Goal: Check status: Check status

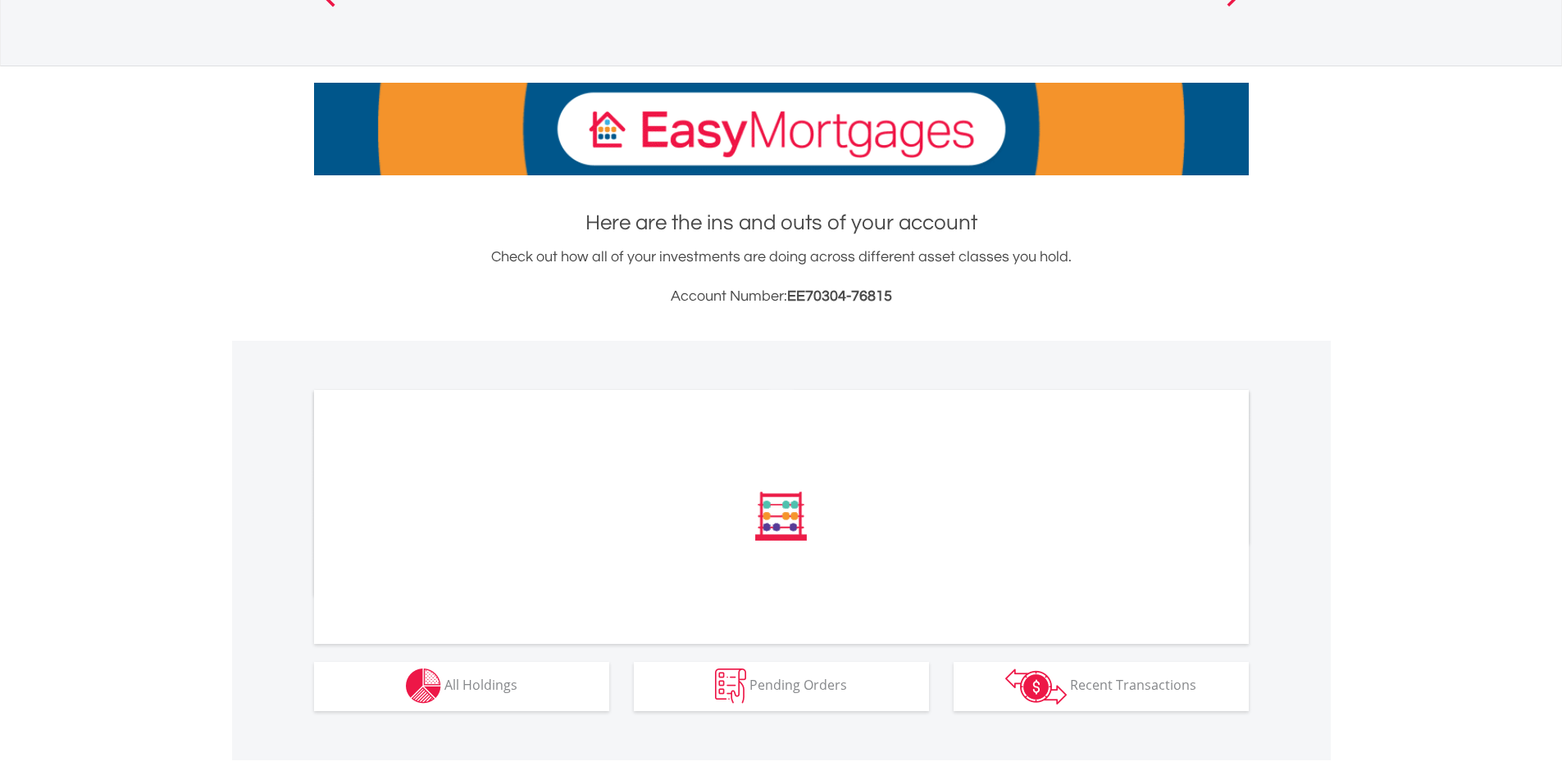
scroll to position [176, 0]
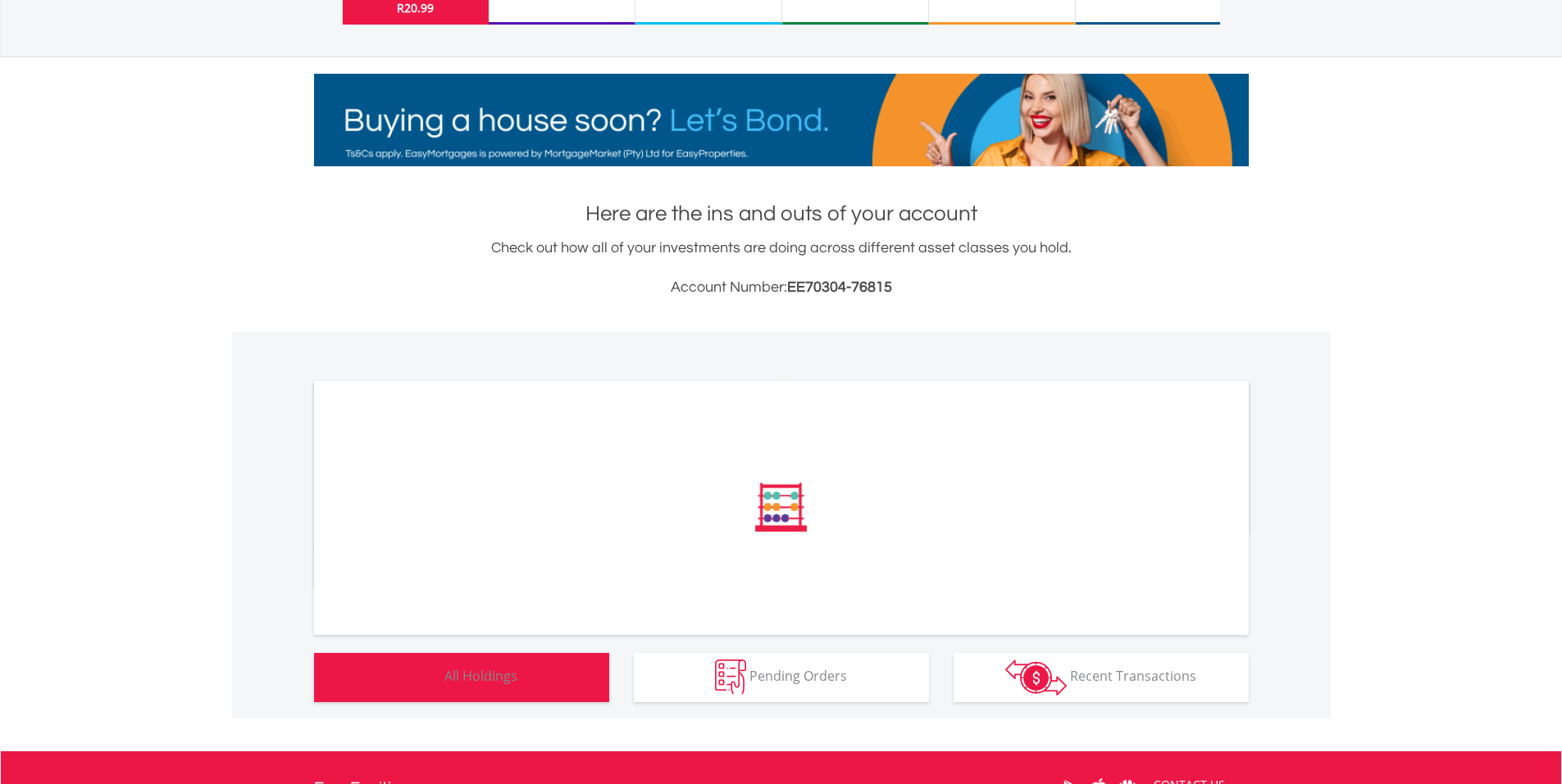
click at [518, 684] on button "Holdings All Holdings" at bounding box center [461, 677] width 295 height 49
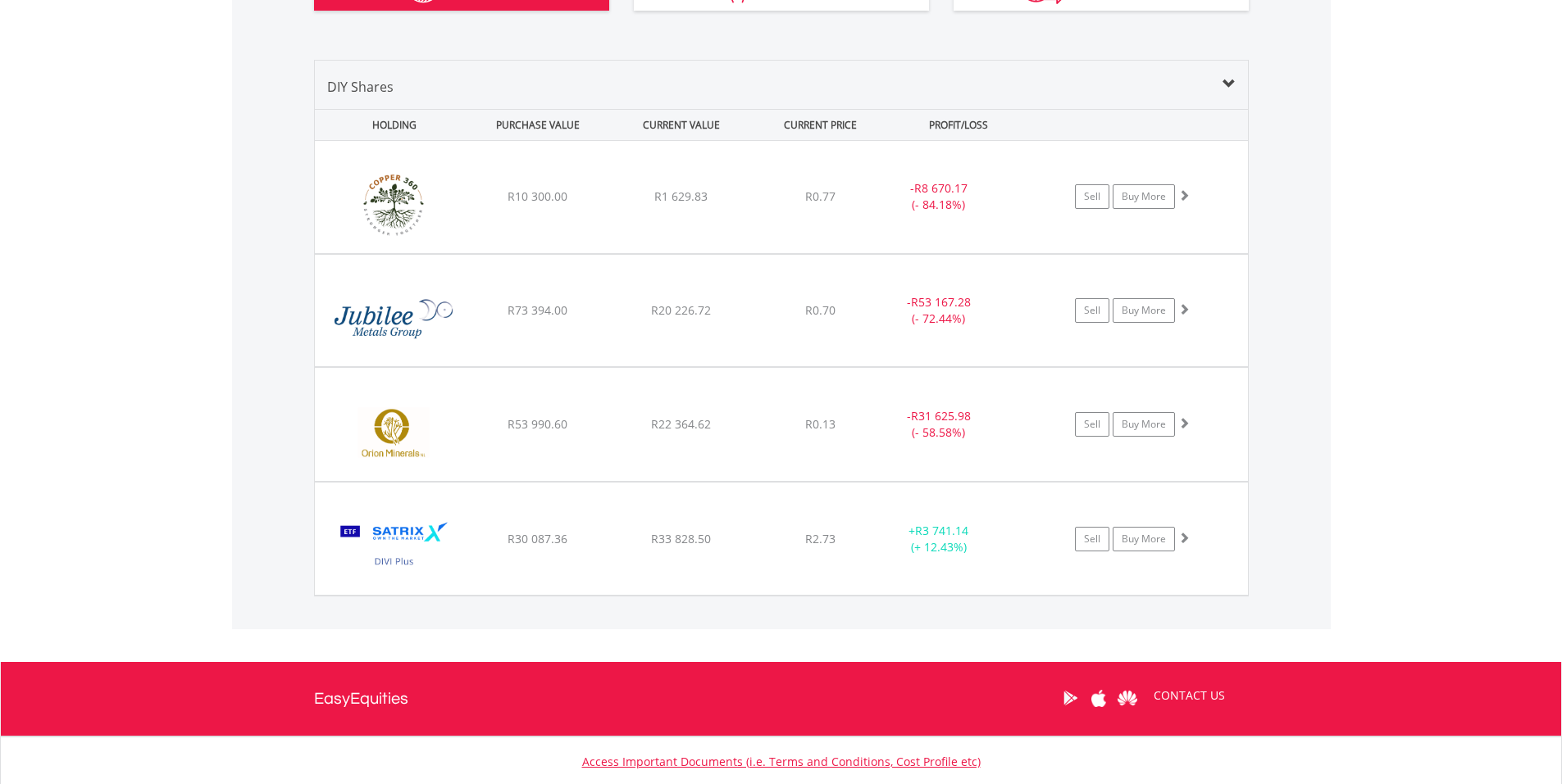
scroll to position [157, 312]
click at [1181, 195] on span at bounding box center [1182, 194] width 11 height 11
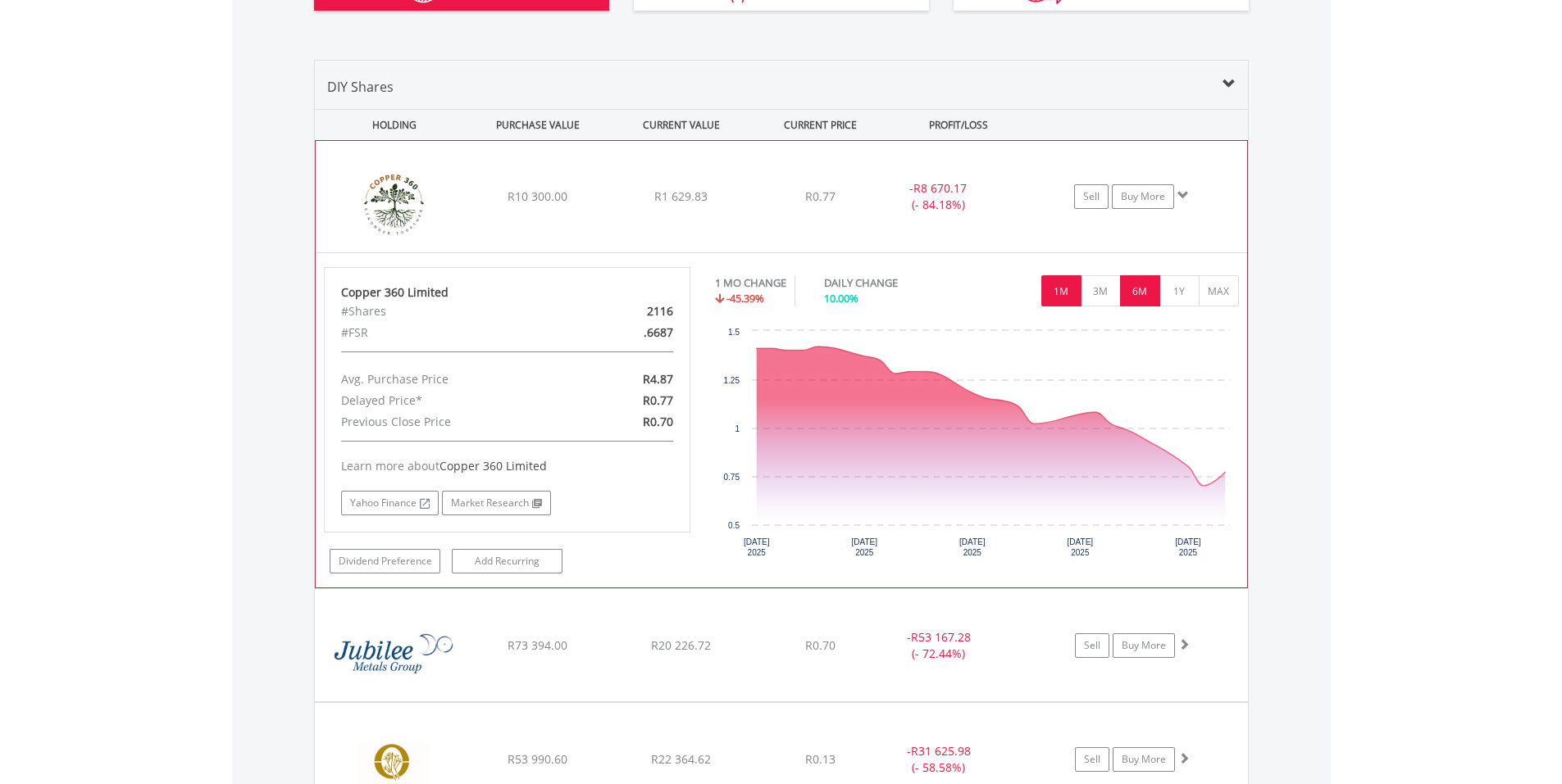
click at [1138, 294] on button "6M" at bounding box center [1140, 291] width 40 height 31
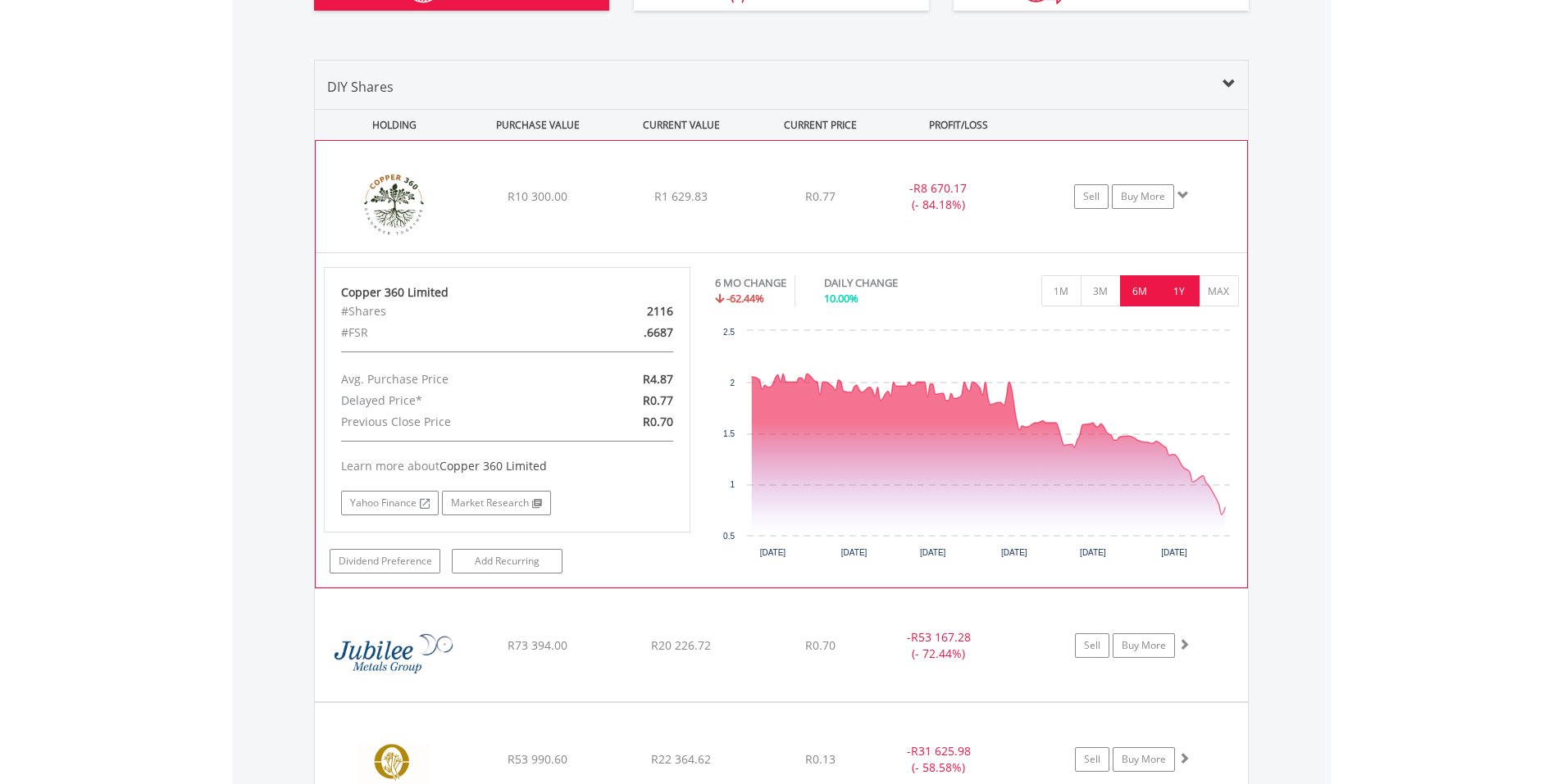
click at [1179, 298] on button "1Y" at bounding box center [1179, 291] width 40 height 31
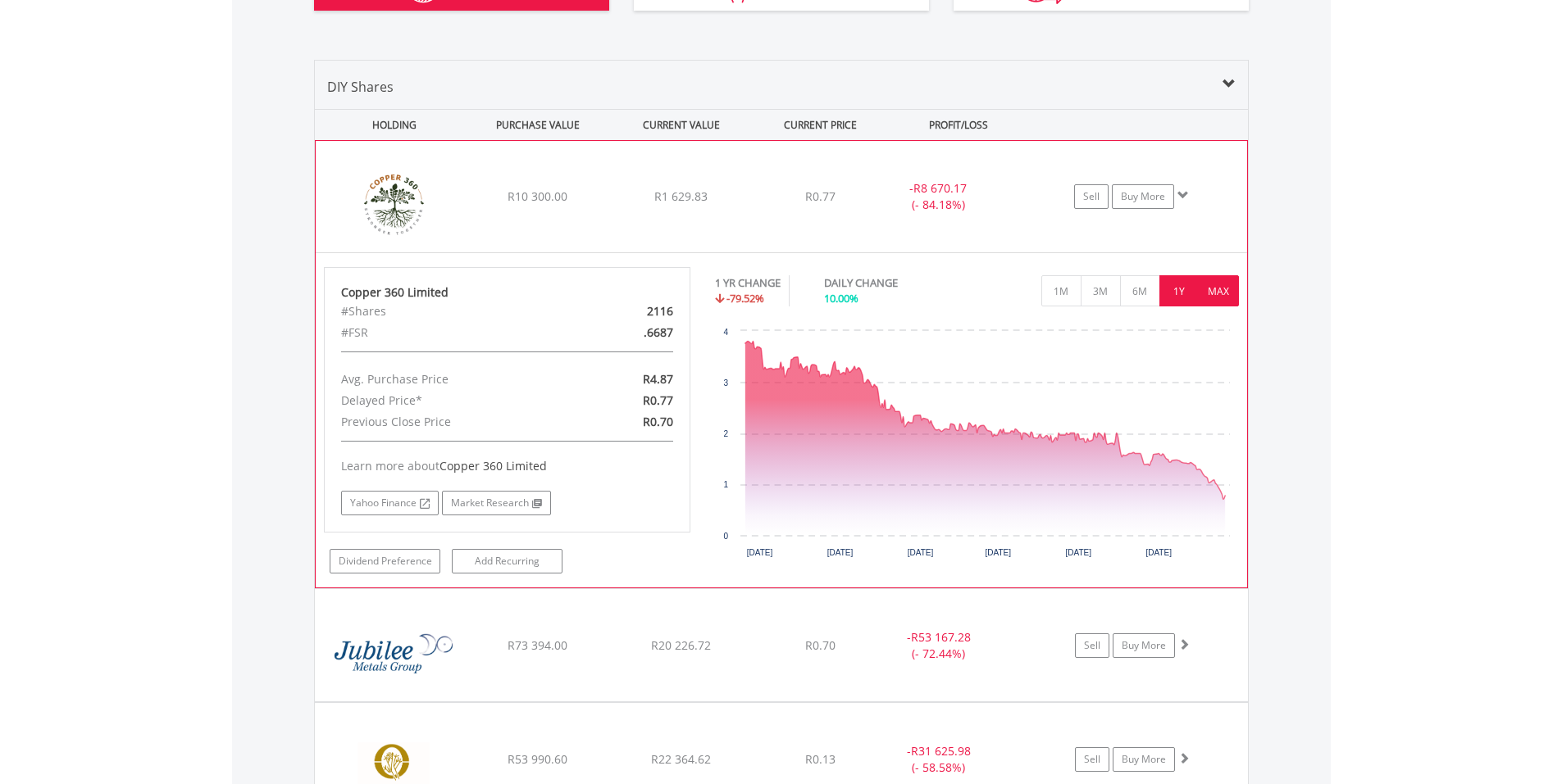
click at [1218, 291] on button "MAX" at bounding box center [1218, 291] width 40 height 31
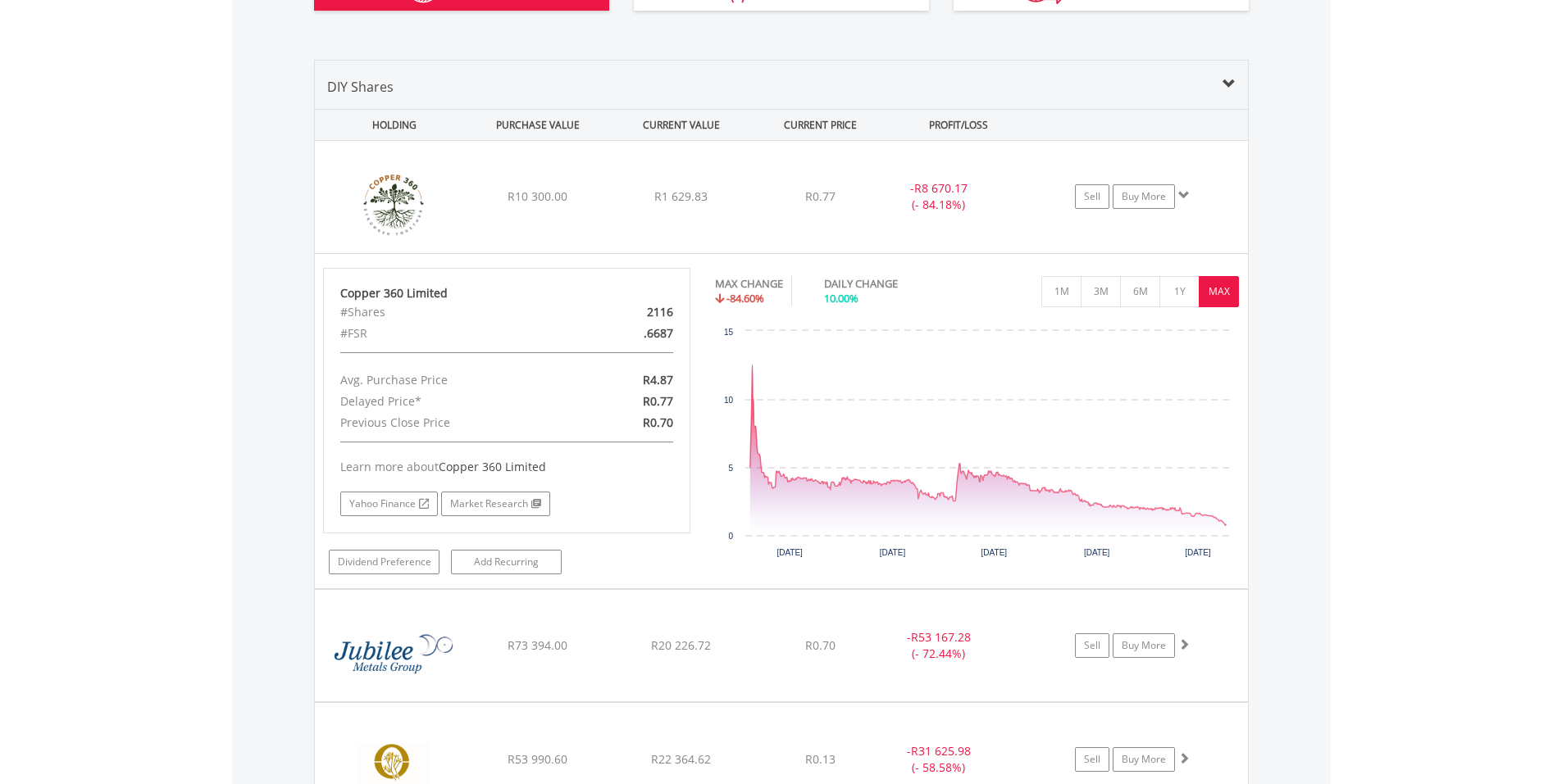
click at [1232, 80] on span at bounding box center [1228, 84] width 13 height 13
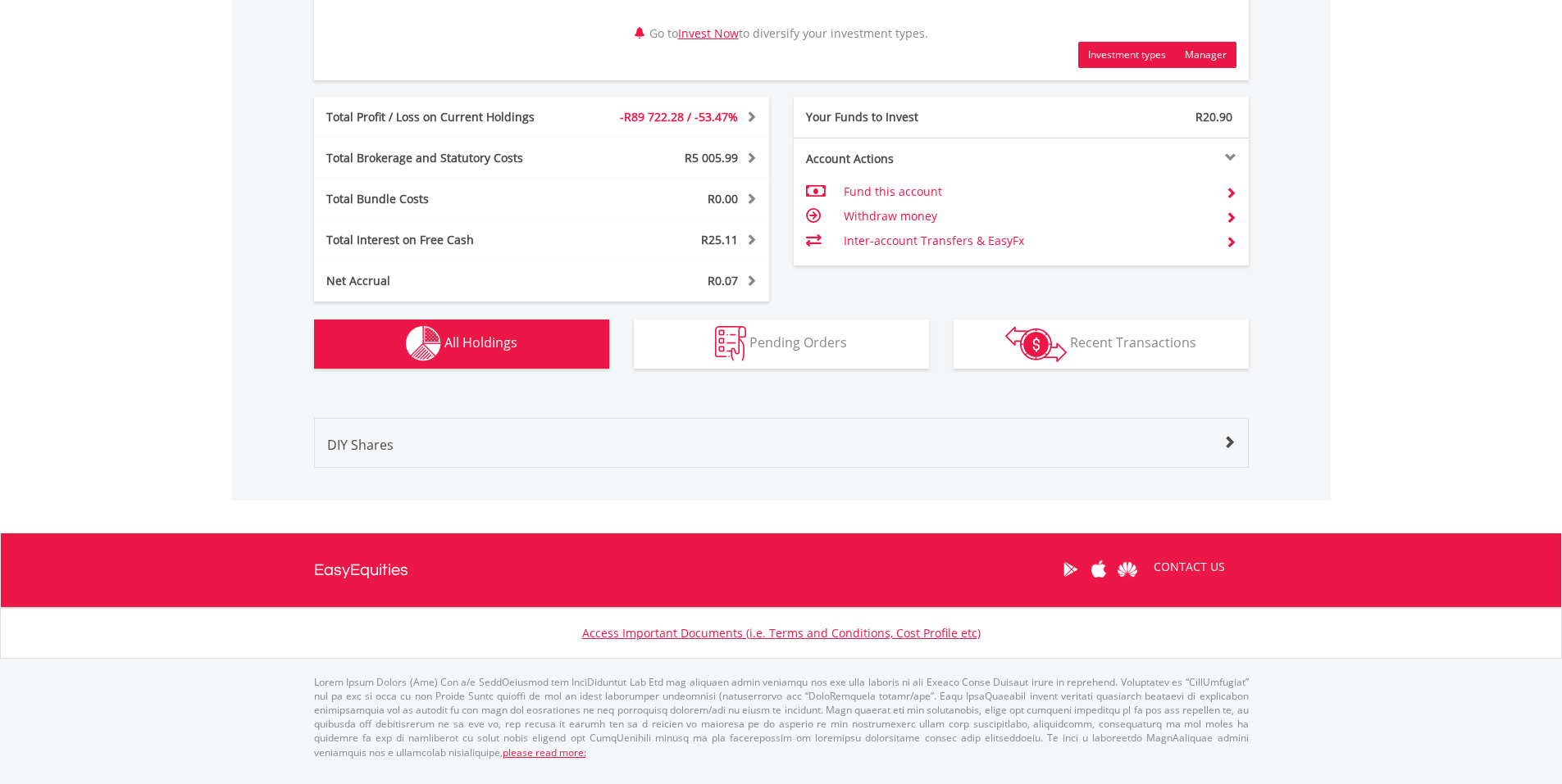
scroll to position [816, 0]
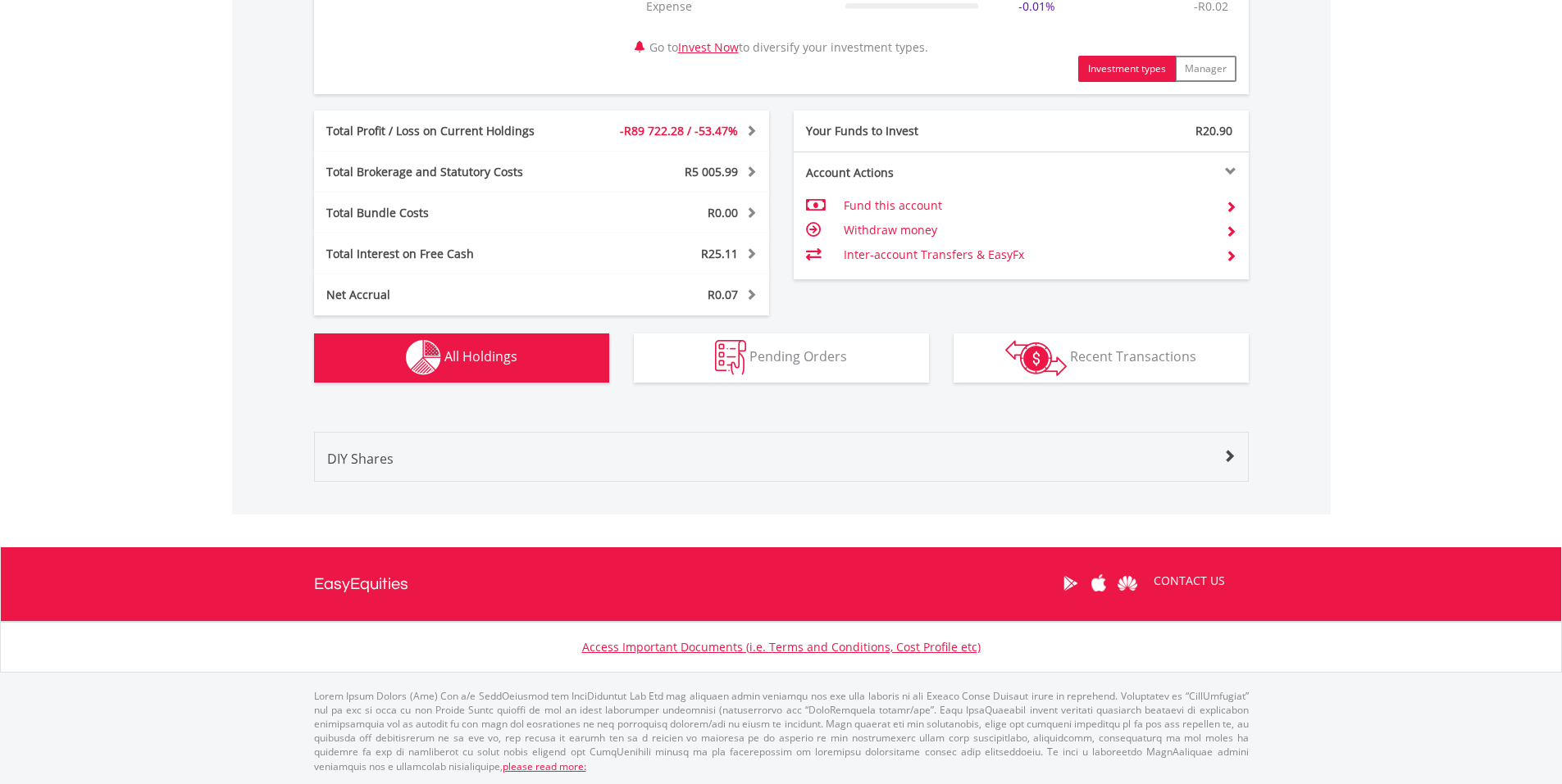
click at [501, 362] on span "All Holdings" at bounding box center [481, 357] width 73 height 18
click at [459, 350] on span "All Holdings" at bounding box center [481, 357] width 73 height 18
click at [1230, 454] on span at bounding box center [1228, 455] width 13 height 13
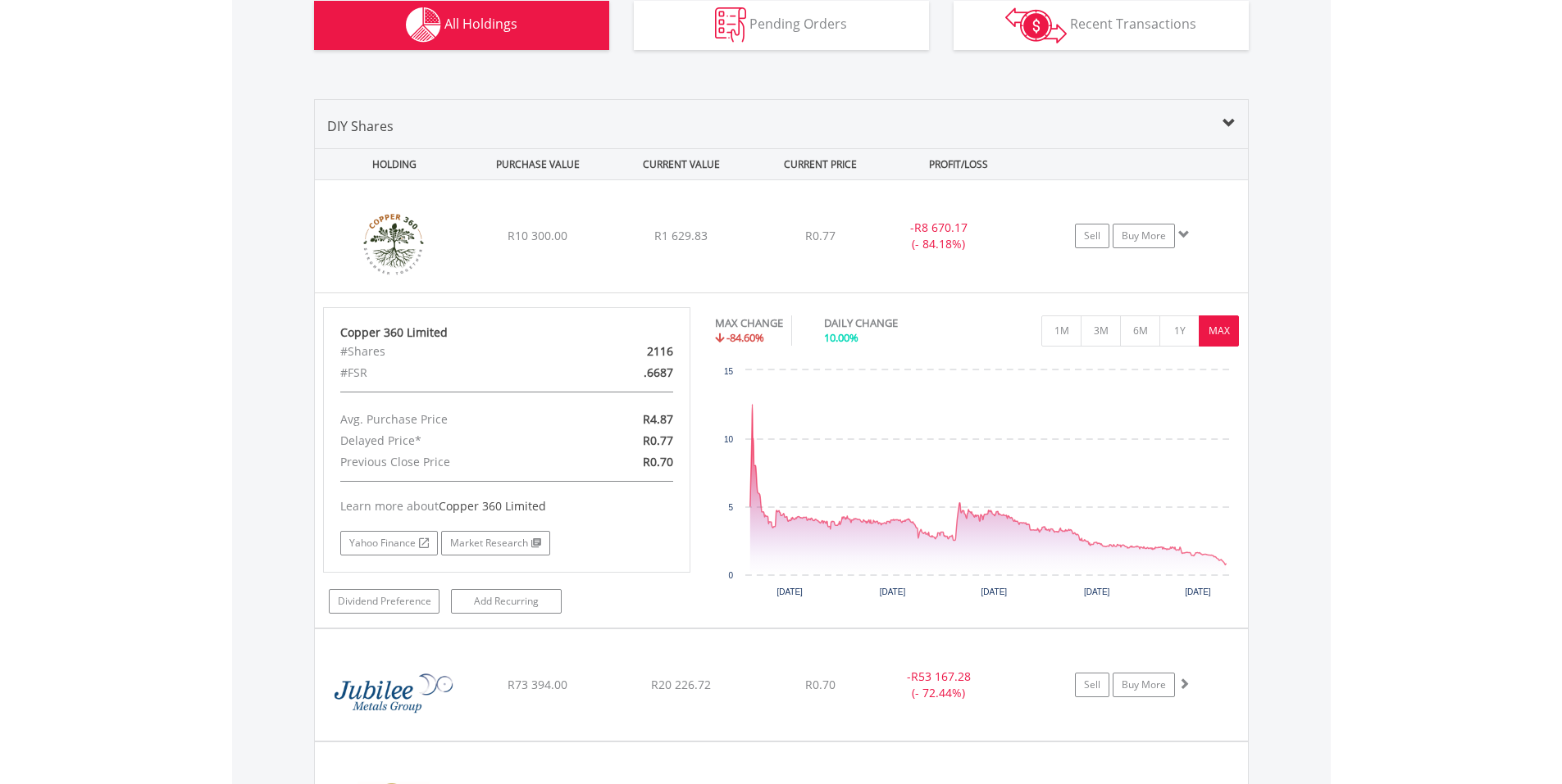
scroll to position [1225, 0]
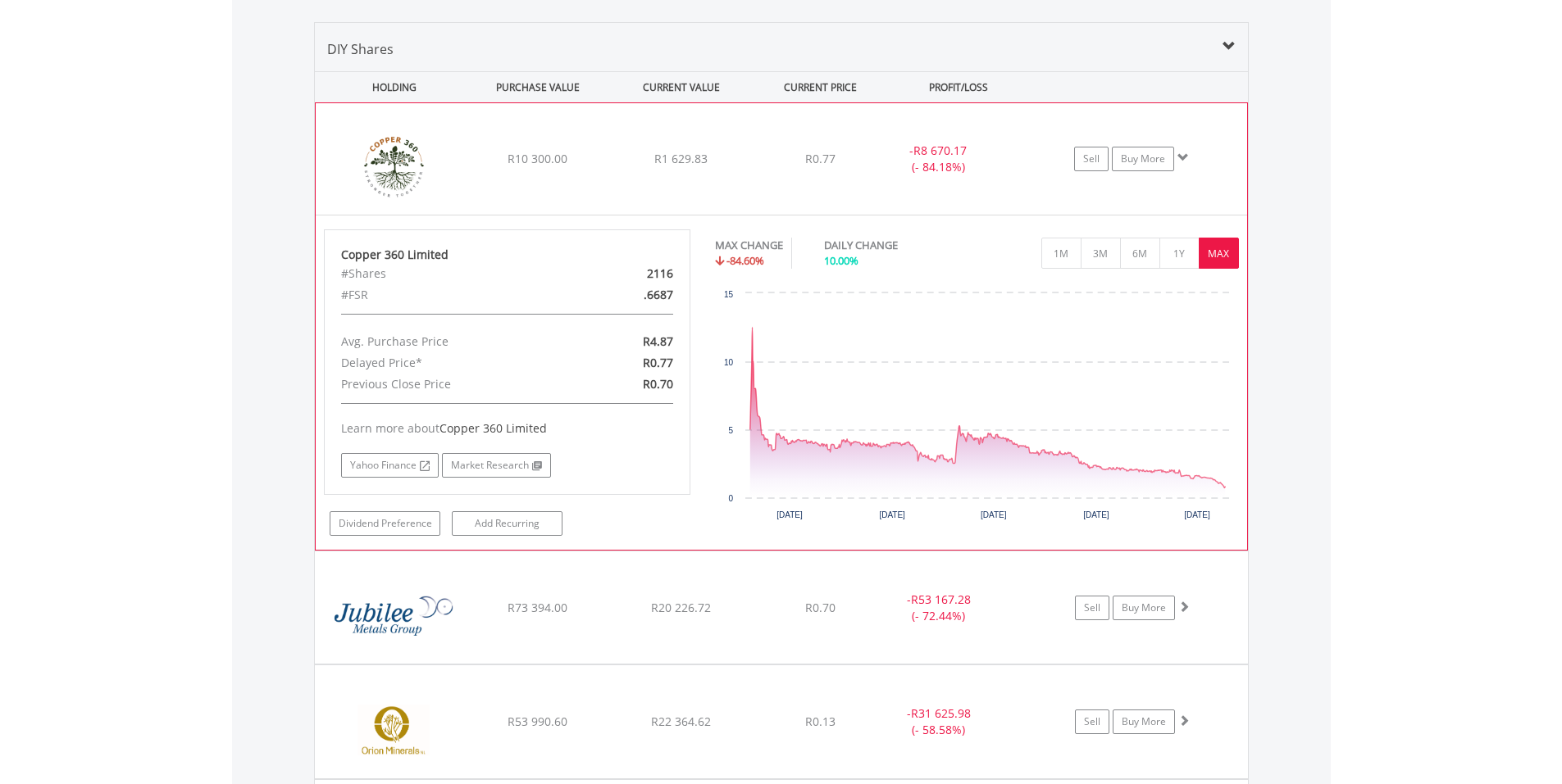
click at [1185, 155] on span at bounding box center [1182, 157] width 11 height 11
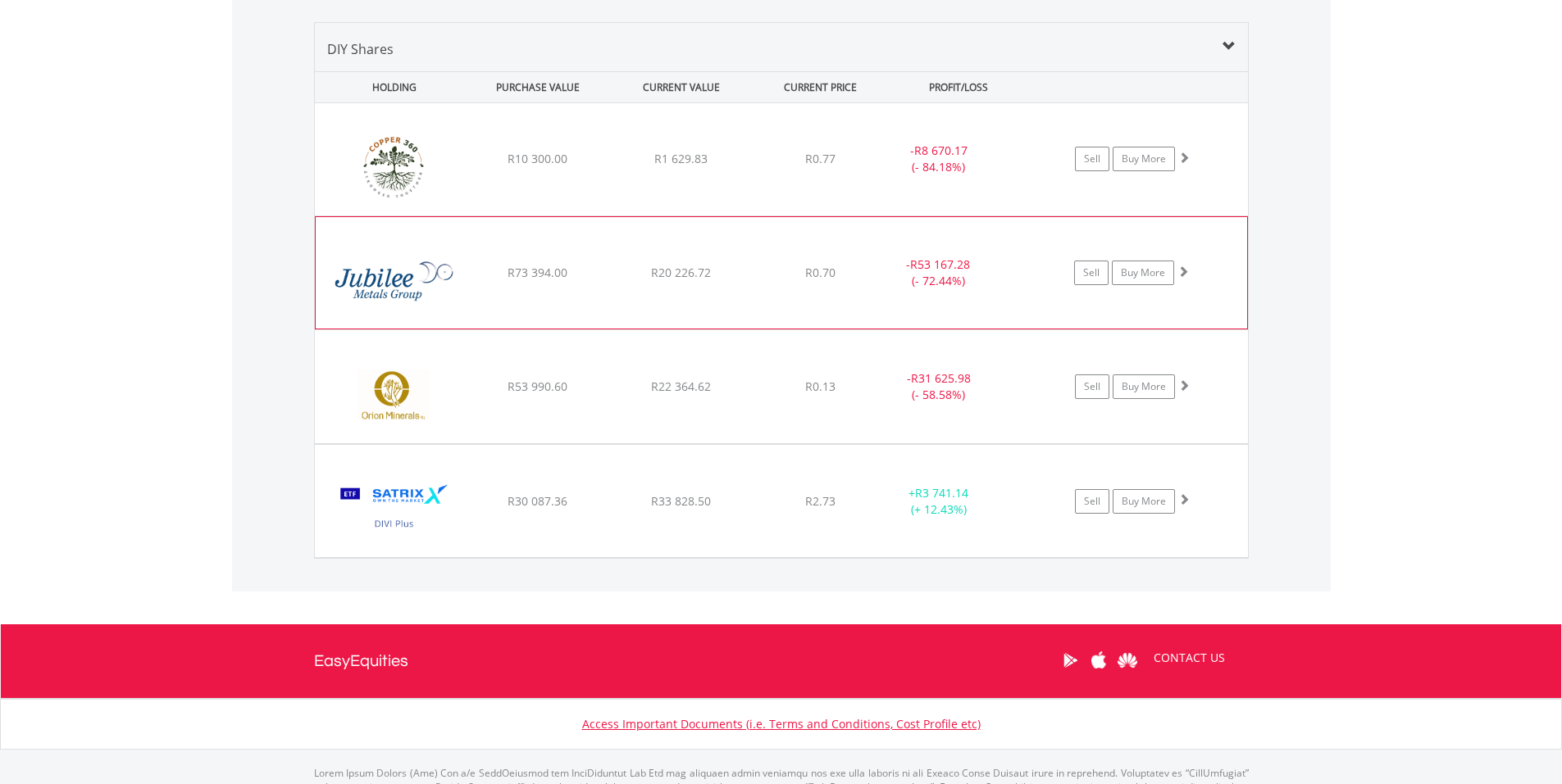
click at [1180, 272] on span at bounding box center [1182, 271] width 11 height 11
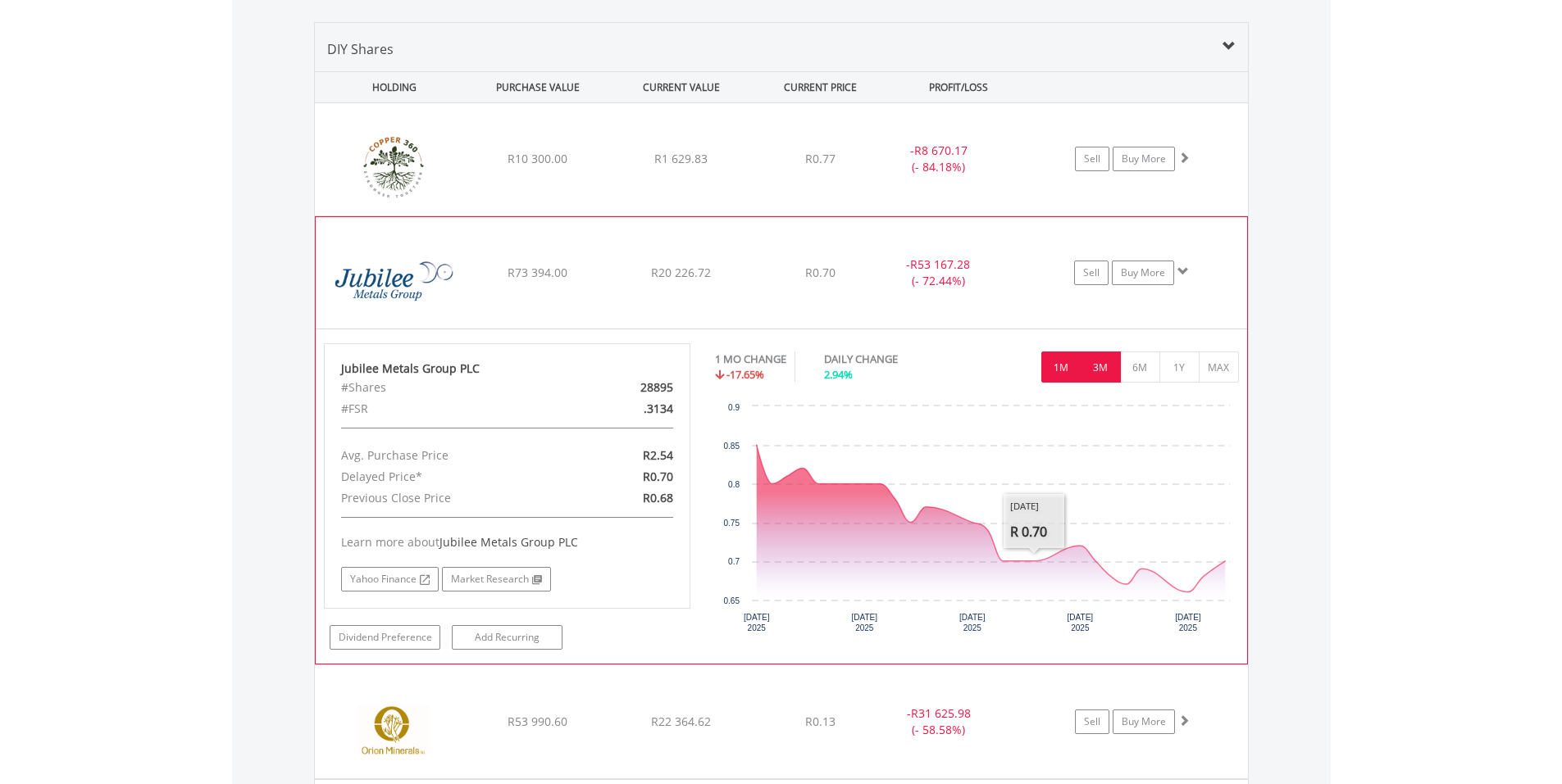
click at [1098, 372] on button "3M" at bounding box center [1100, 367] width 40 height 31
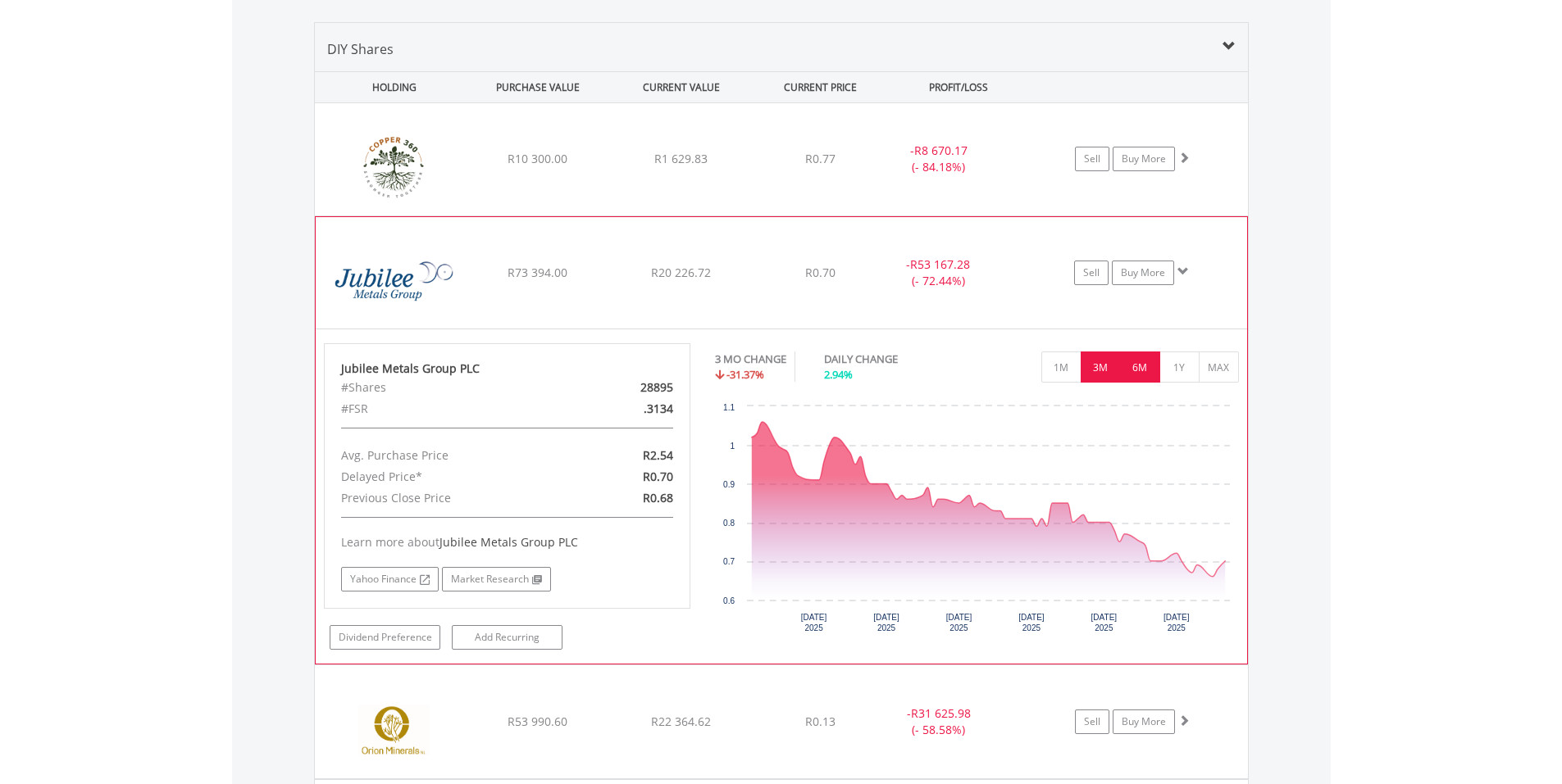
click at [1144, 373] on button "6M" at bounding box center [1140, 367] width 40 height 31
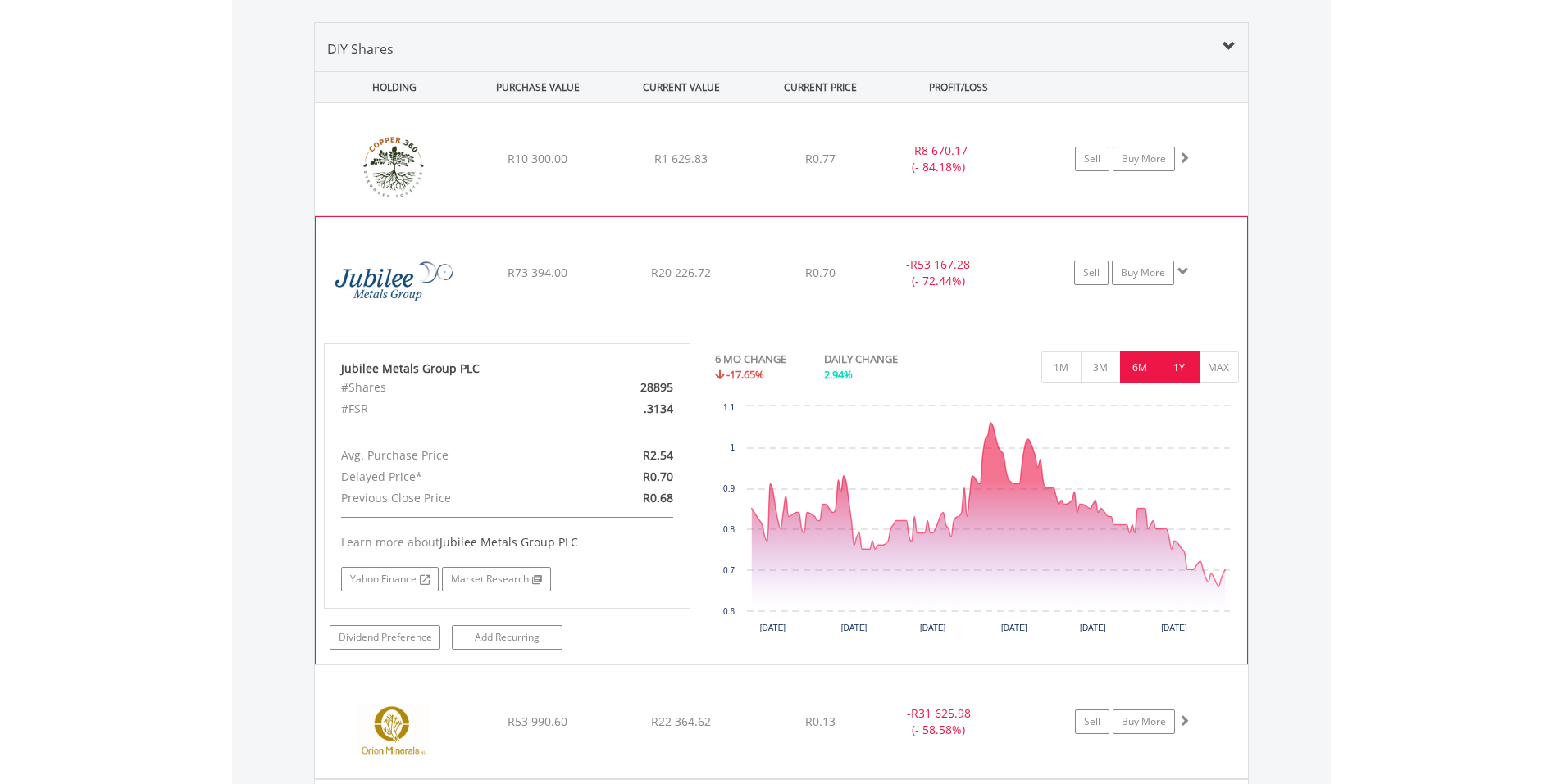
click at [1179, 372] on button "1Y" at bounding box center [1179, 367] width 40 height 31
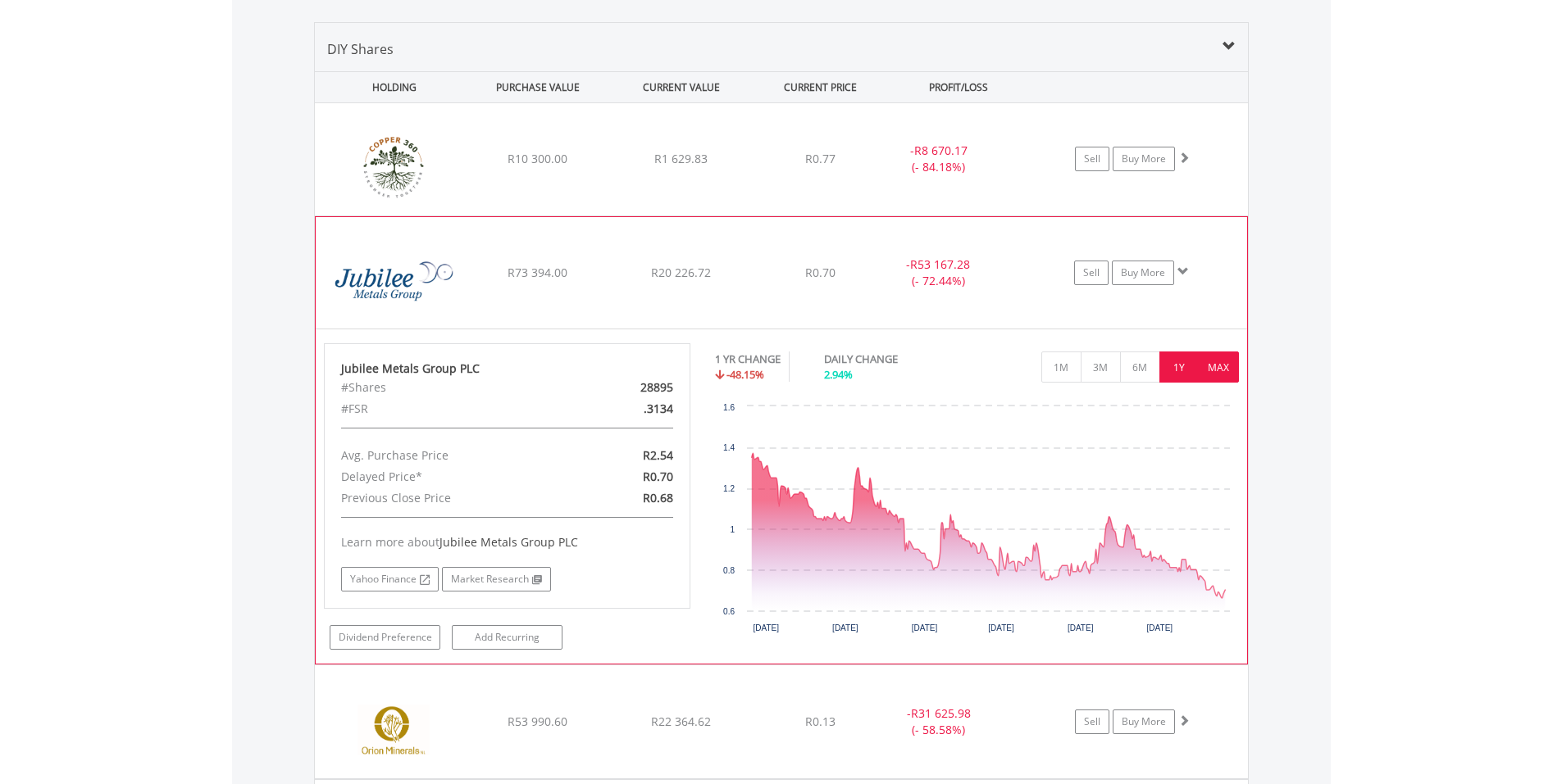
click at [1221, 368] on button "MAX" at bounding box center [1218, 367] width 40 height 31
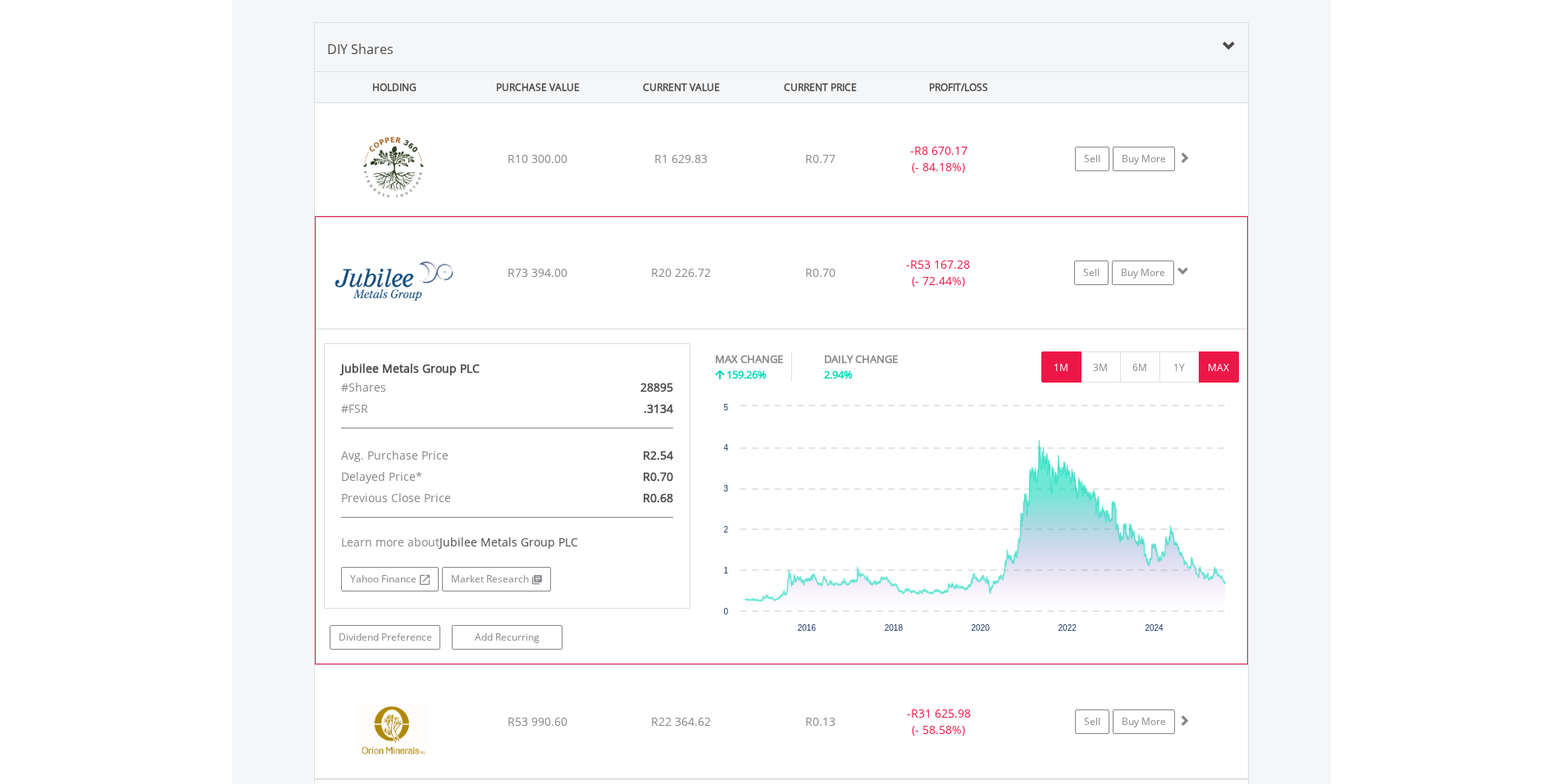
click at [1067, 370] on button "1M" at bounding box center [1061, 367] width 40 height 31
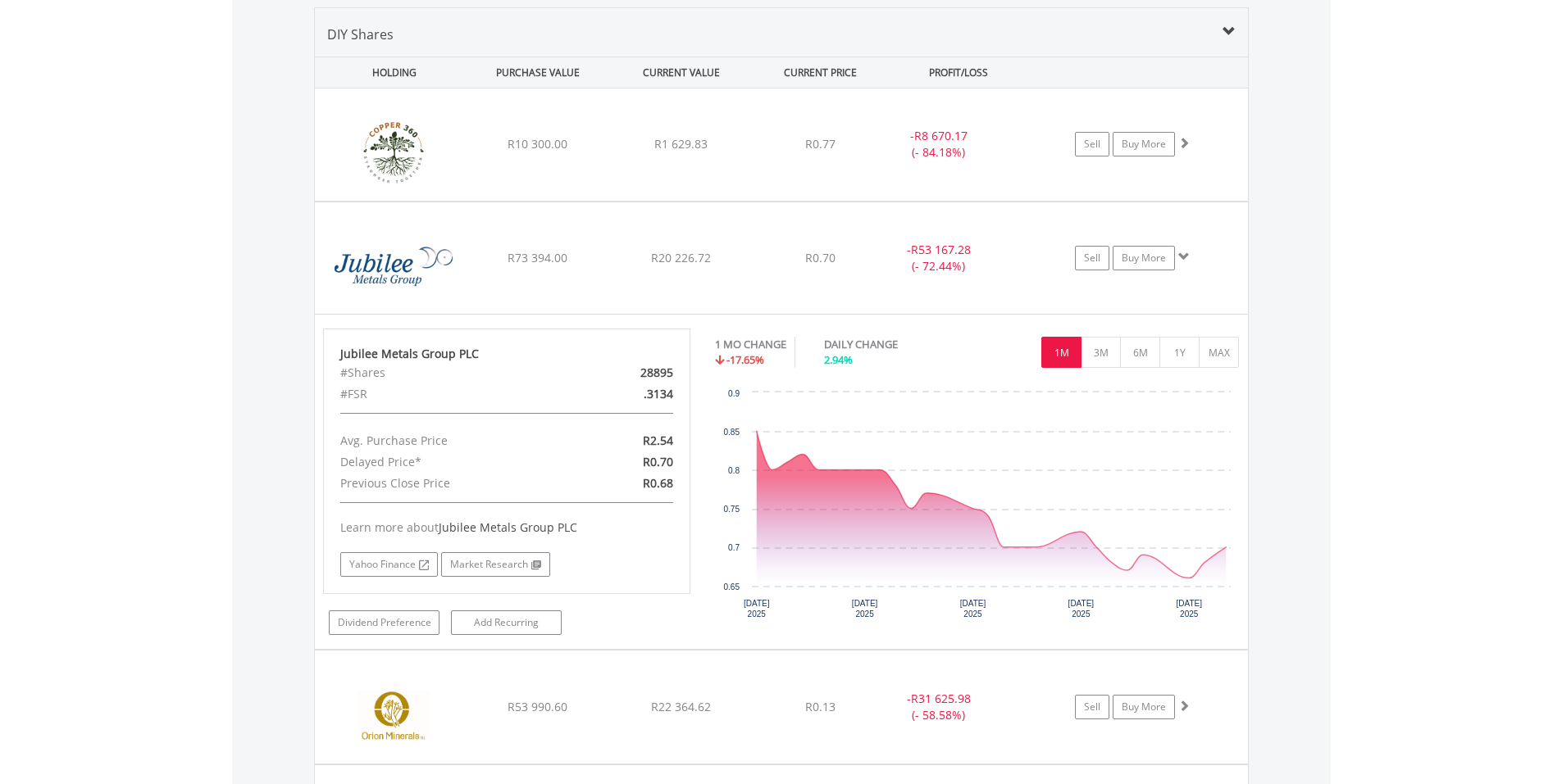
scroll to position [1228, 0]
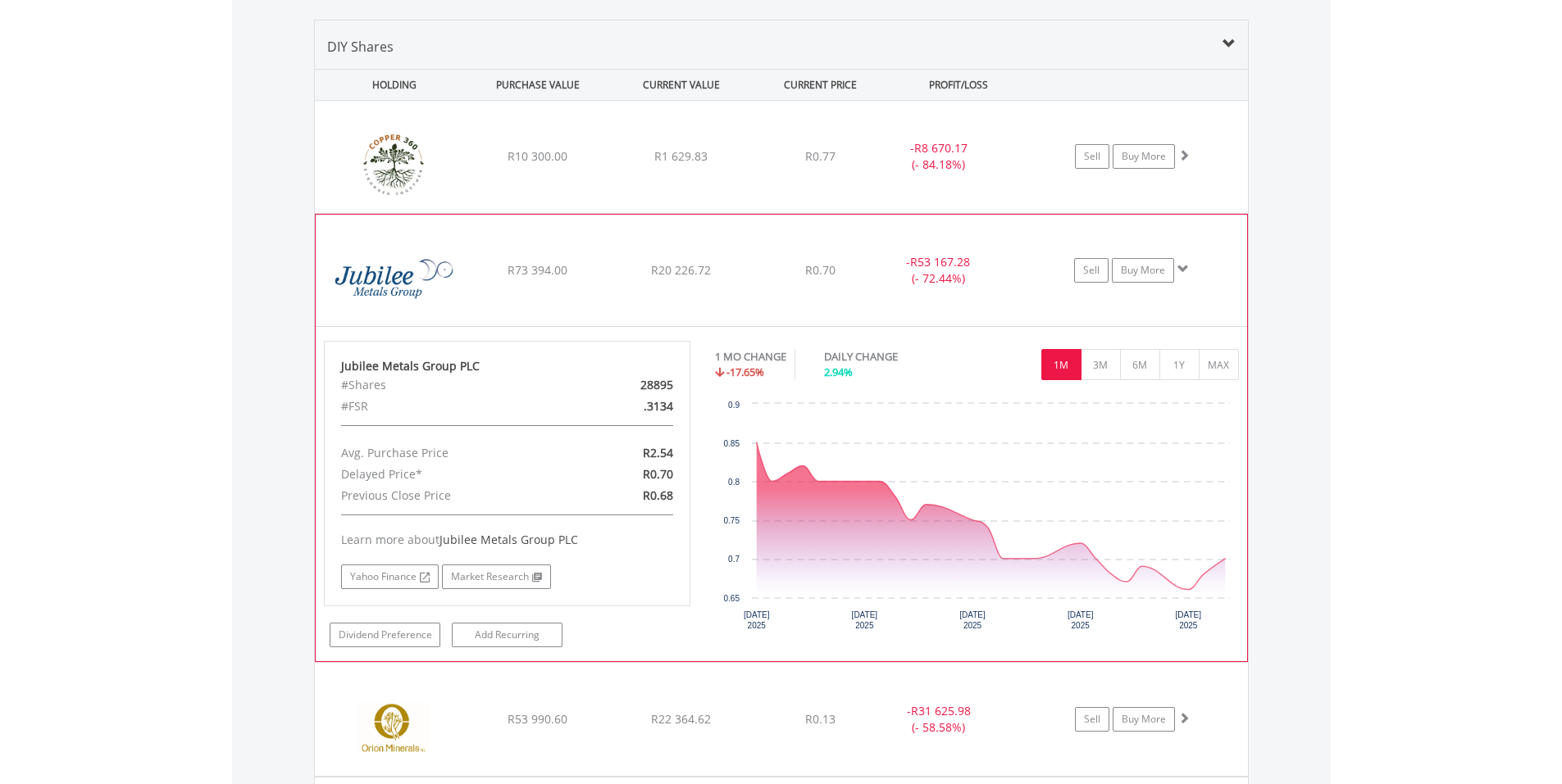
click at [1183, 267] on span at bounding box center [1182, 268] width 11 height 11
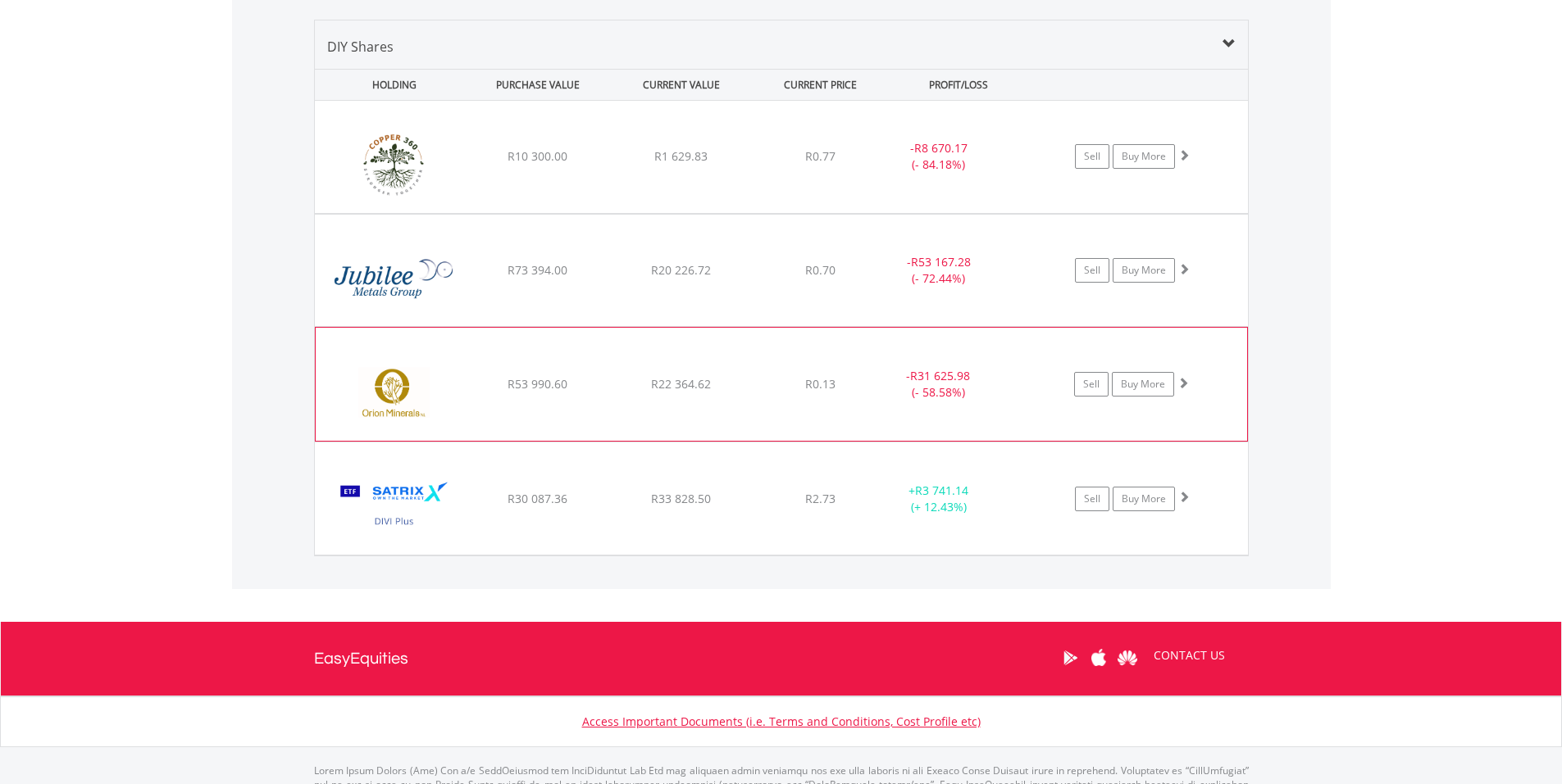
click at [1188, 382] on span at bounding box center [1182, 382] width 11 height 11
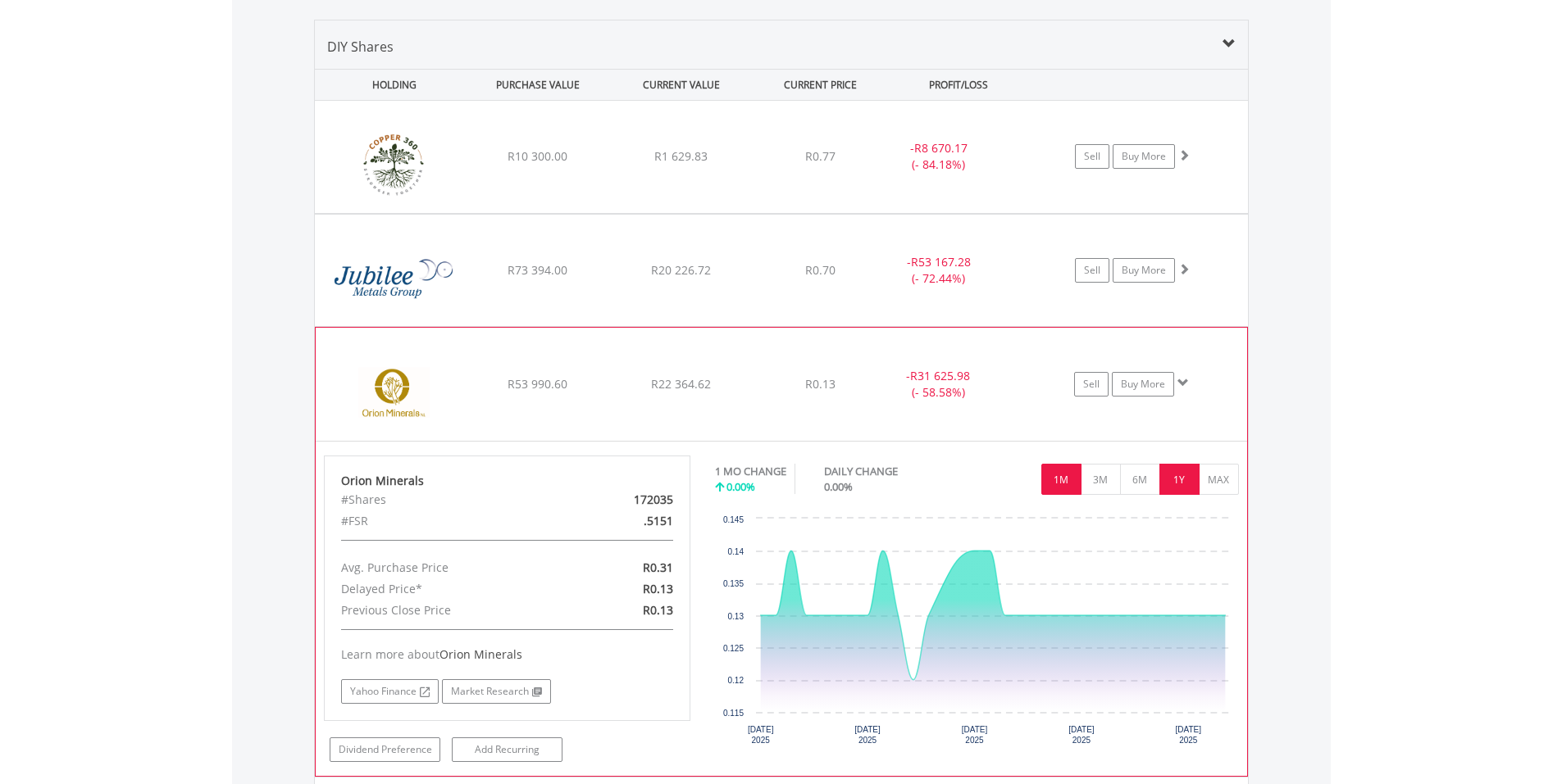
click at [1171, 485] on button "1Y" at bounding box center [1179, 478] width 40 height 31
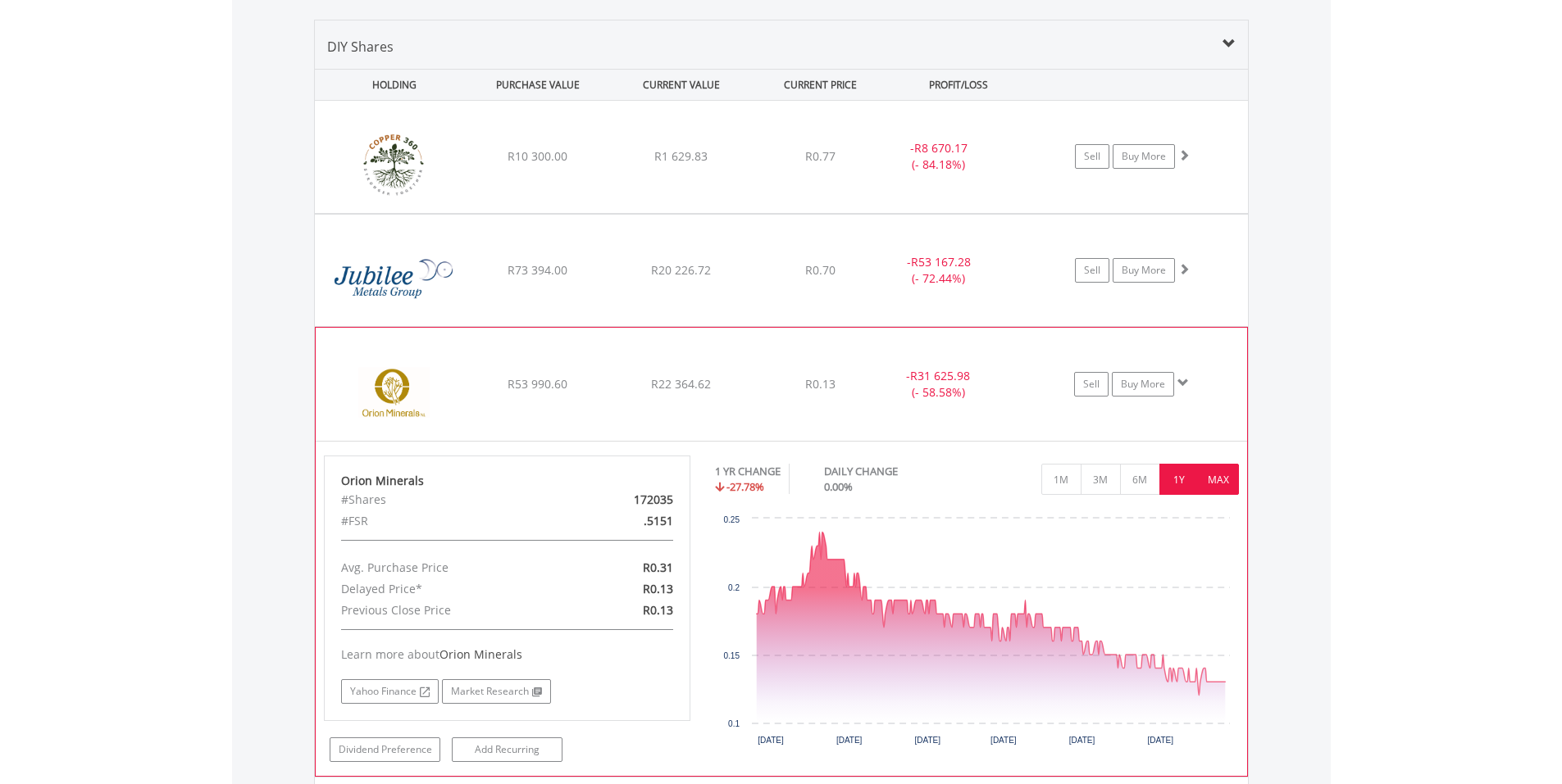
click at [1211, 483] on button "MAX" at bounding box center [1218, 478] width 40 height 31
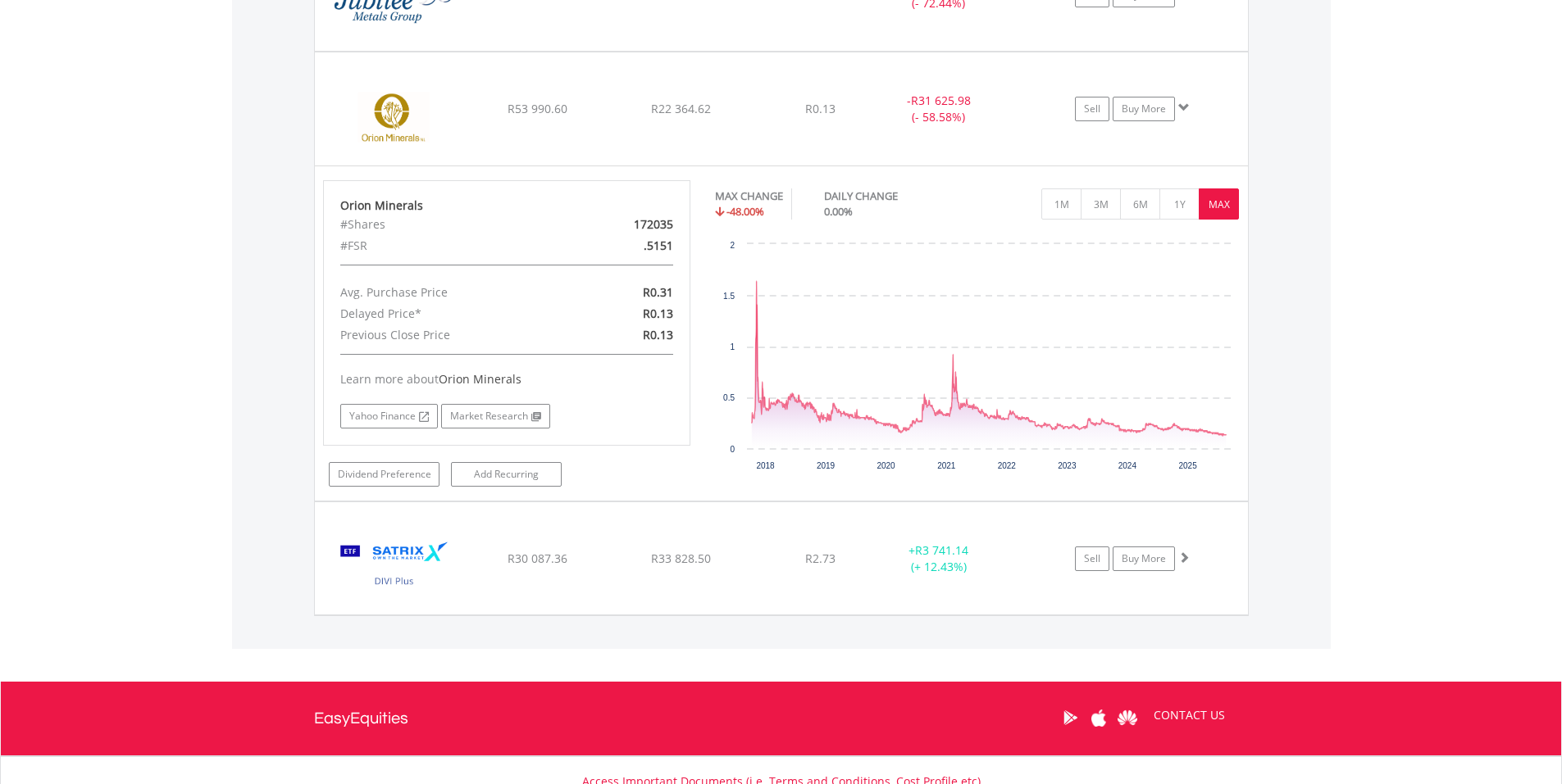
scroll to position [1147, 0]
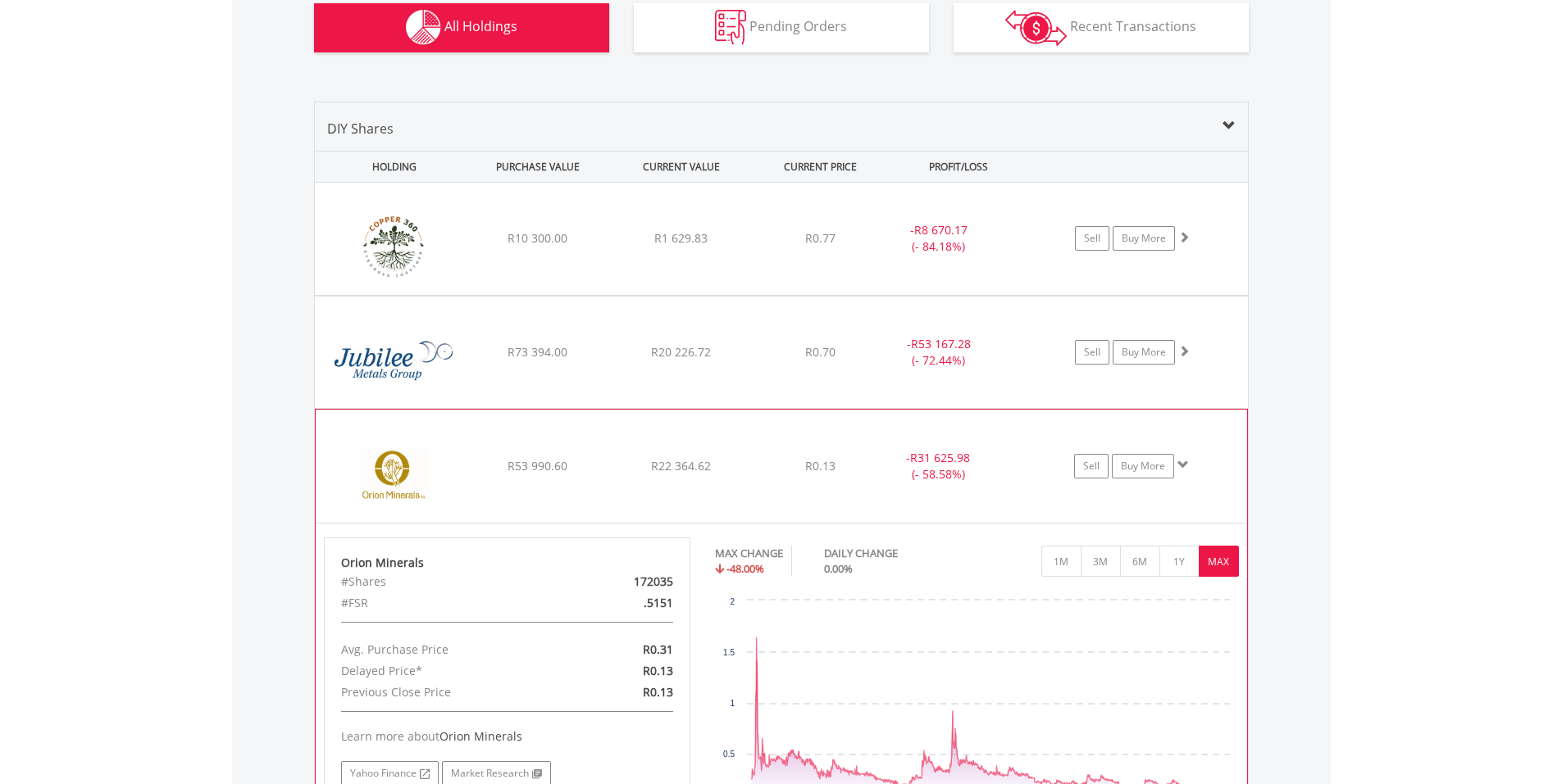
click at [1184, 461] on span at bounding box center [1182, 463] width 11 height 11
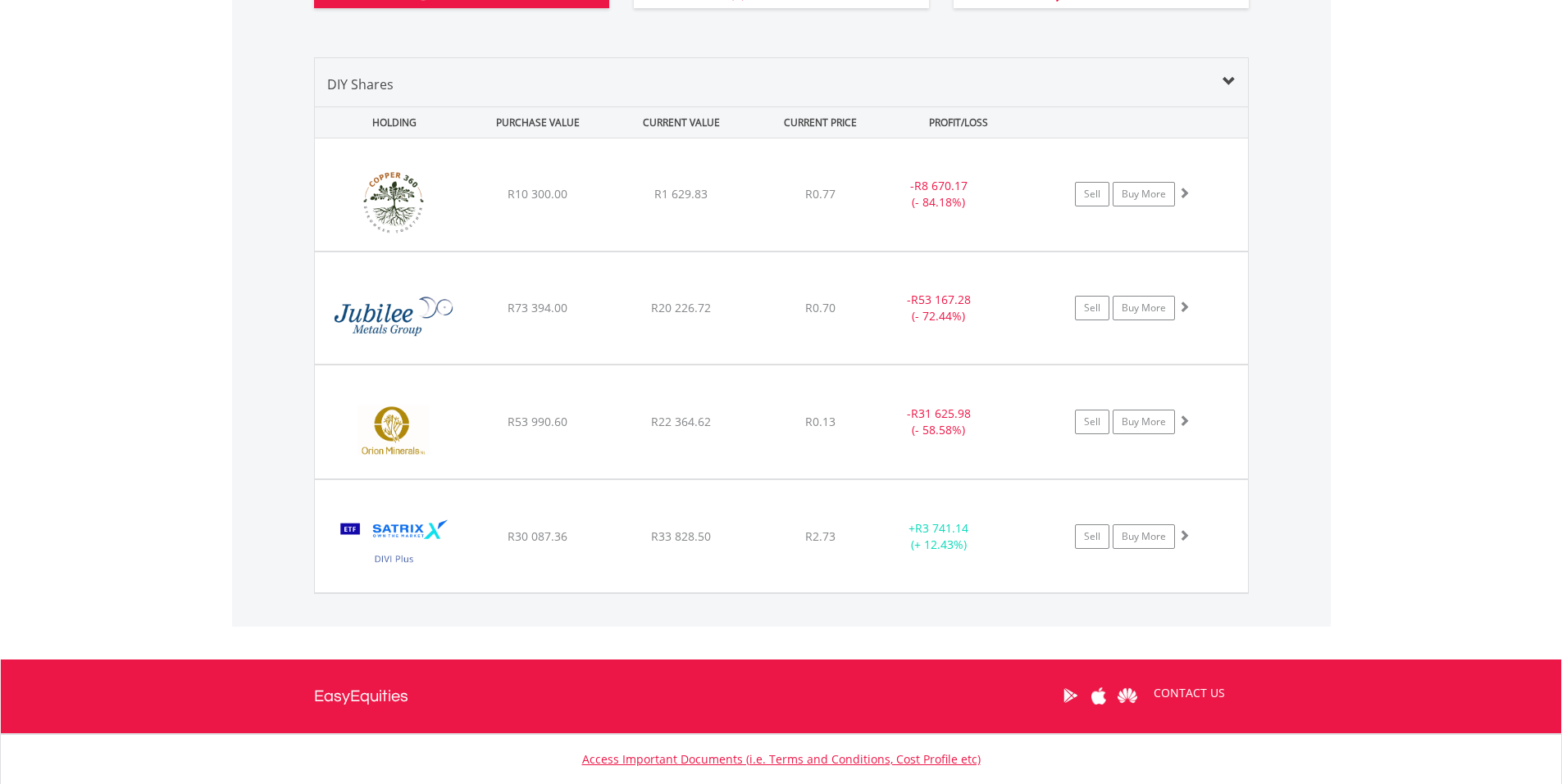
scroll to position [1228, 0]
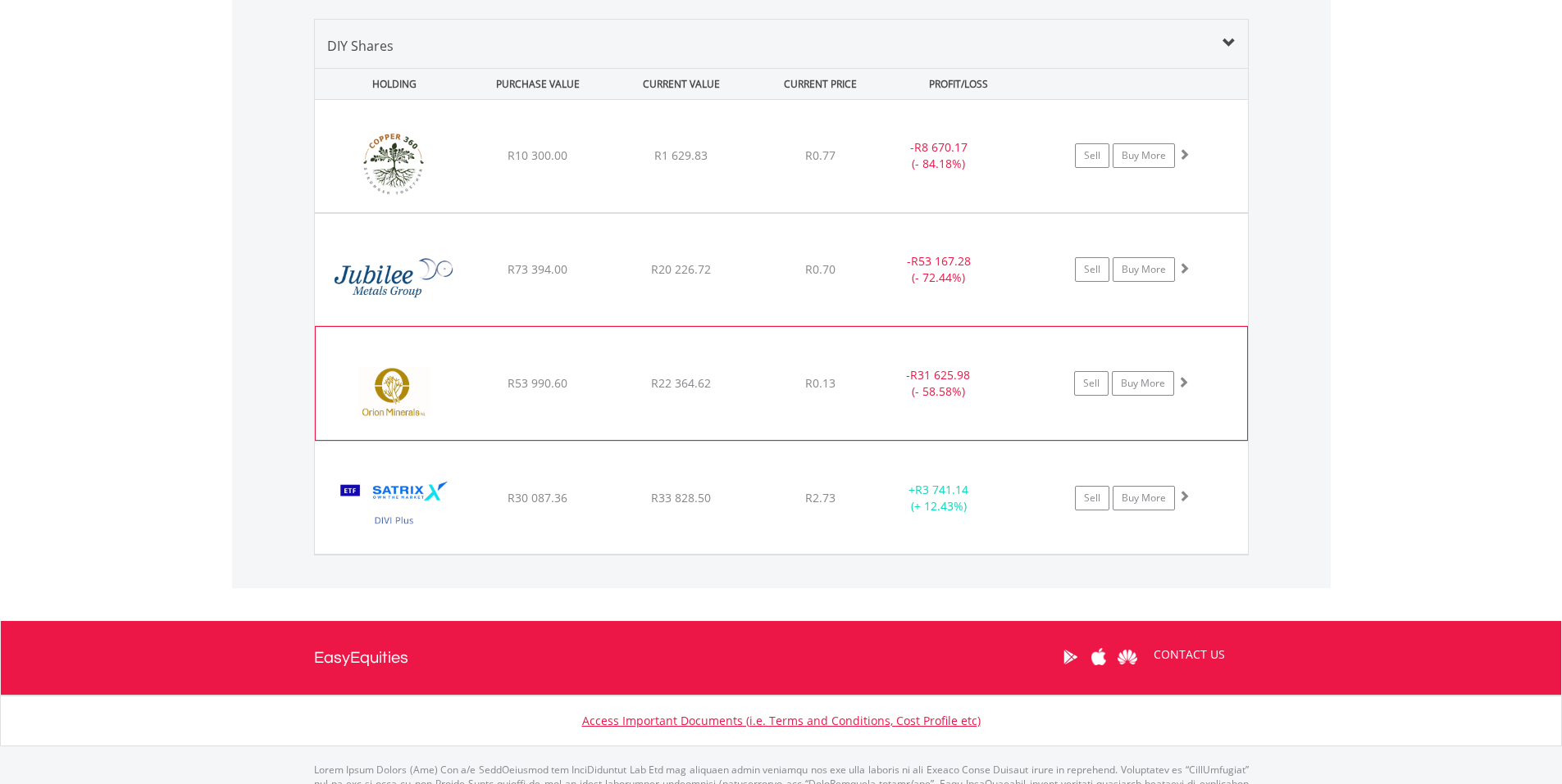
click at [1185, 381] on span at bounding box center [1182, 382] width 11 height 11
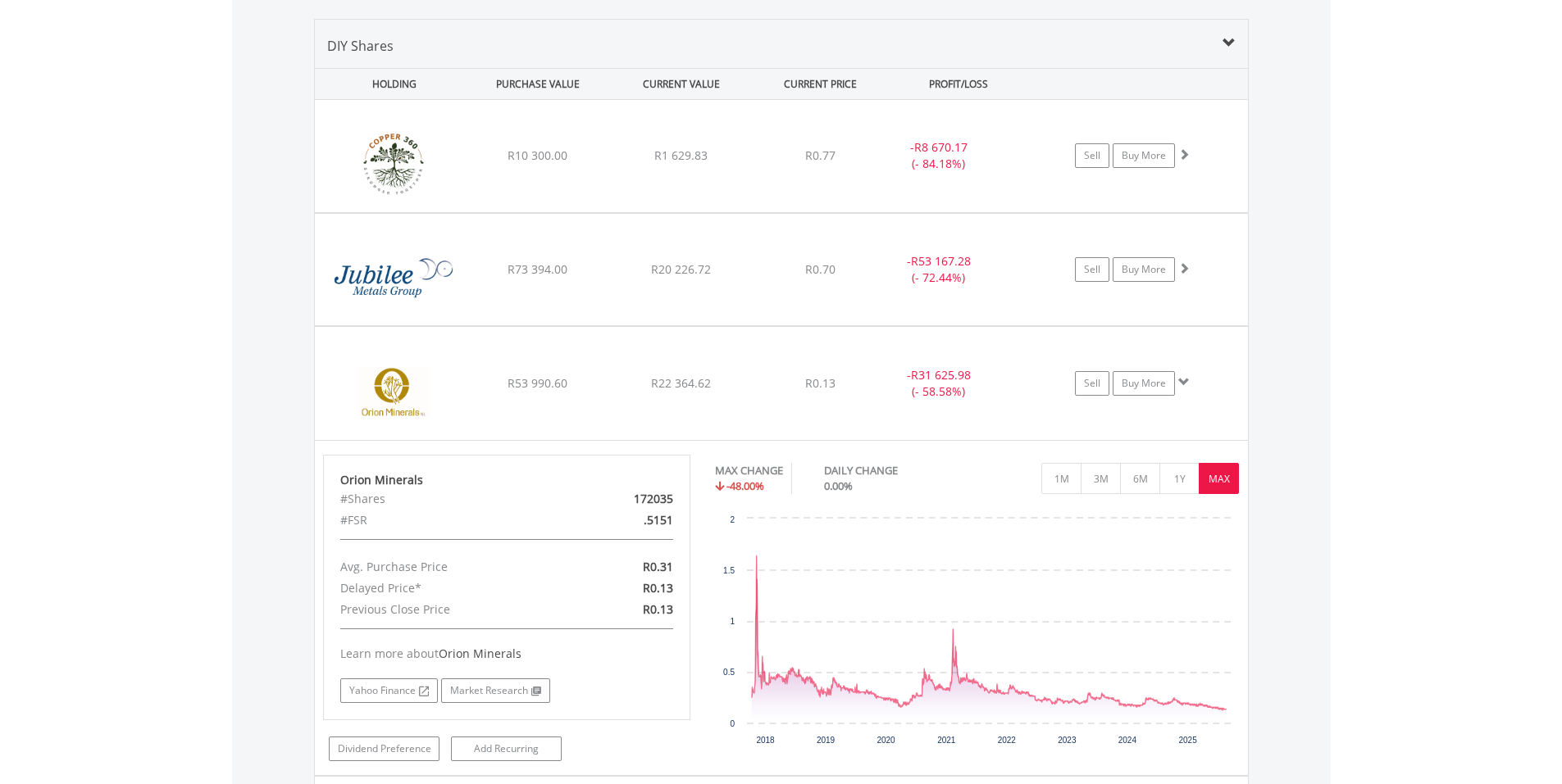
scroll to position [157, 312]
